Goal: Task Accomplishment & Management: Complete application form

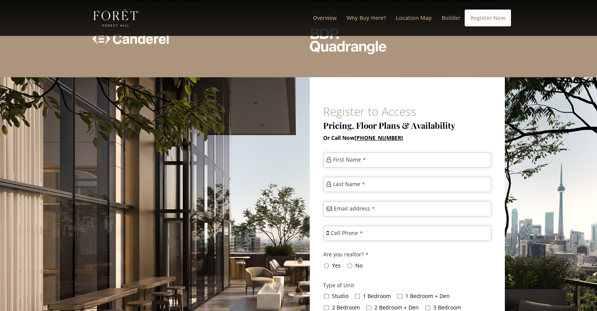
scroll to position [1746, 0]
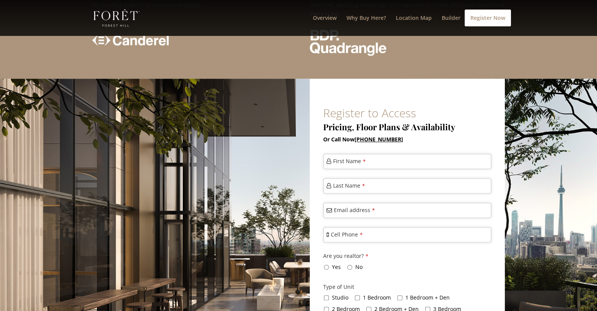
click at [341, 157] on label "First Name *" at bounding box center [349, 161] width 33 height 8
click at [341, 154] on input "First Name *" at bounding box center [407, 162] width 168 height 16
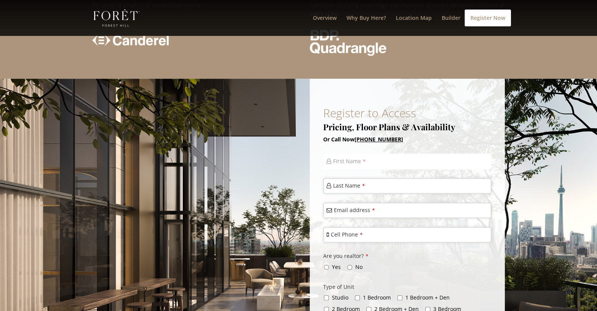
type input "Ron"
type input "Gelinas"
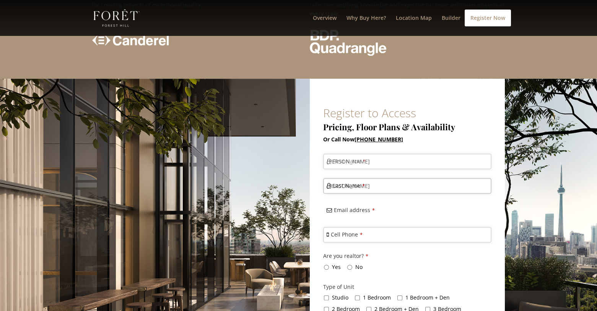
type input "ron.gelinas@gmail.com"
type input "4165786729"
click at [350, 265] on input "No" at bounding box center [349, 267] width 5 height 5
radio input "true"
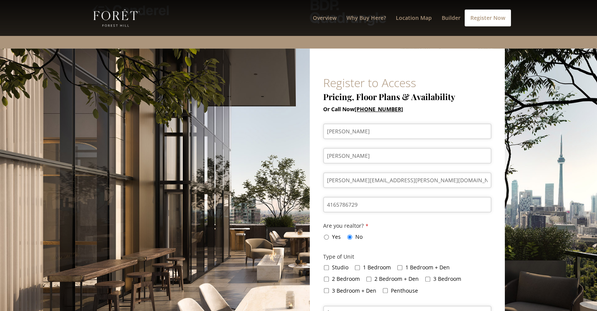
scroll to position [1776, 0]
click at [369, 277] on input "2 Bedroom + Den" at bounding box center [368, 279] width 5 height 5
checkbox input "true"
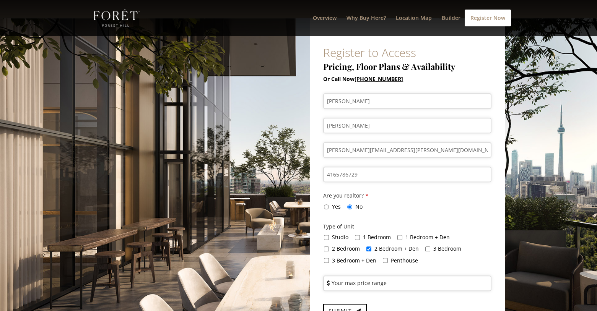
scroll to position [1807, 0]
click at [339, 279] on label "Your max price range" at bounding box center [359, 283] width 55 height 8
click at [339, 275] on input "Your max price range" at bounding box center [407, 283] width 168 height 16
type input "1500000"
click at [340, 308] on span "Submit" at bounding box center [340, 311] width 23 height 7
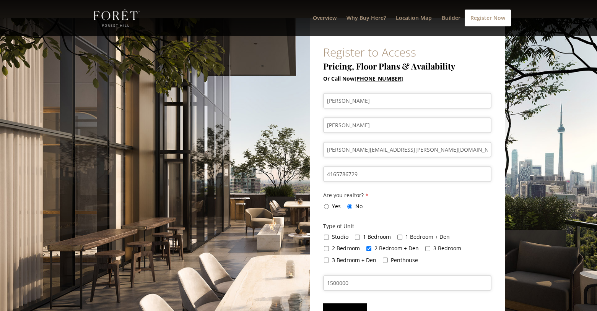
scroll to position [0, 0]
